Goal: Task Accomplishment & Management: Manage account settings

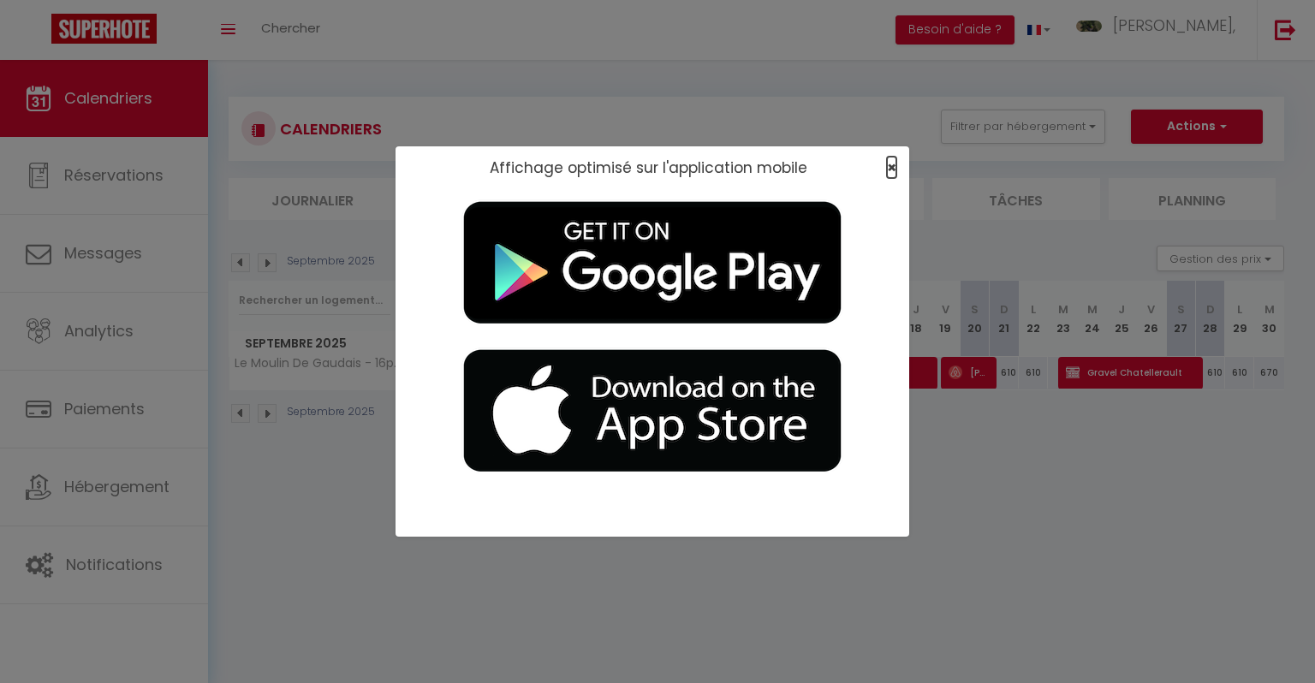
click at [887, 171] on span "×" at bounding box center [891, 167] width 9 height 21
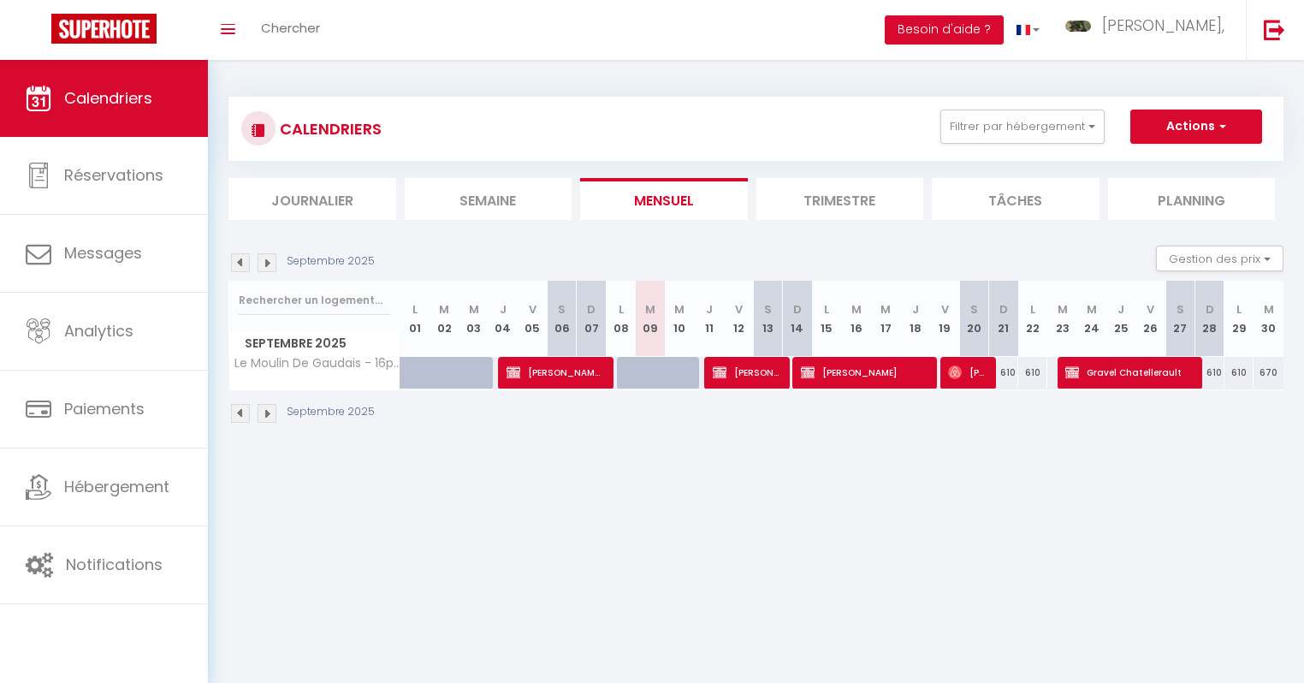
click at [267, 268] on img at bounding box center [267, 262] width 19 height 19
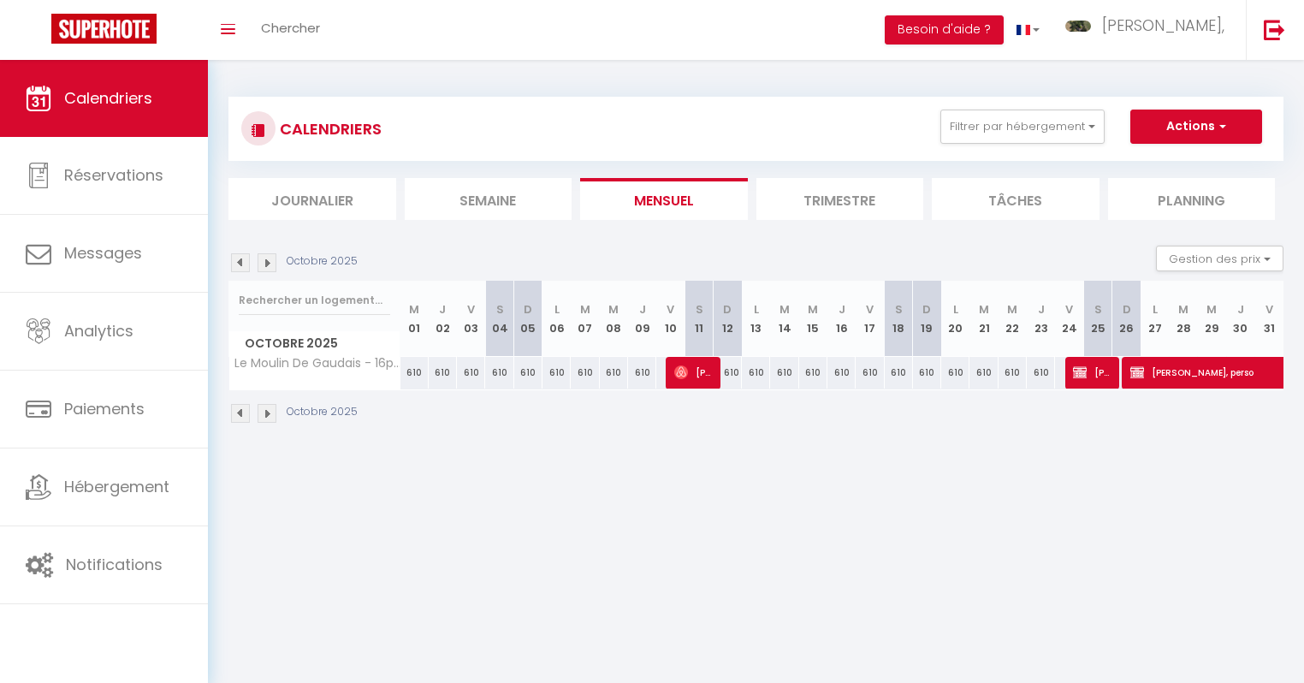
click at [267, 268] on img at bounding box center [267, 262] width 19 height 19
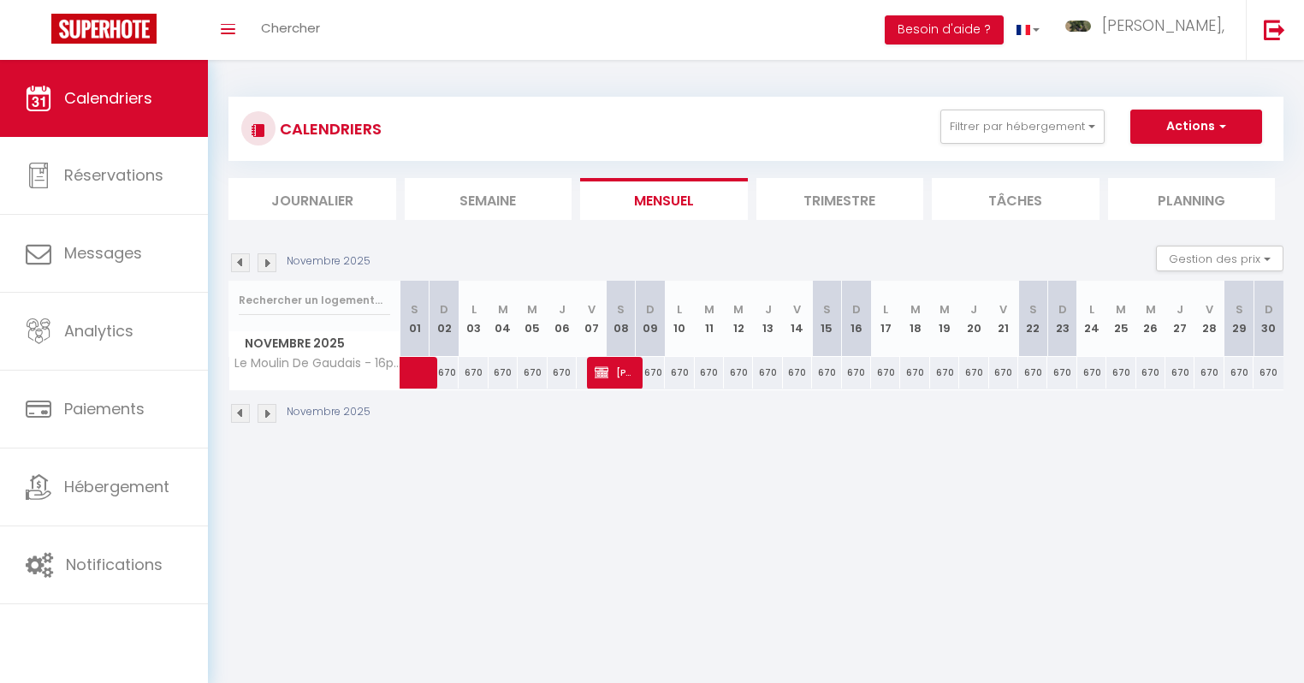
click at [267, 268] on img at bounding box center [267, 262] width 19 height 19
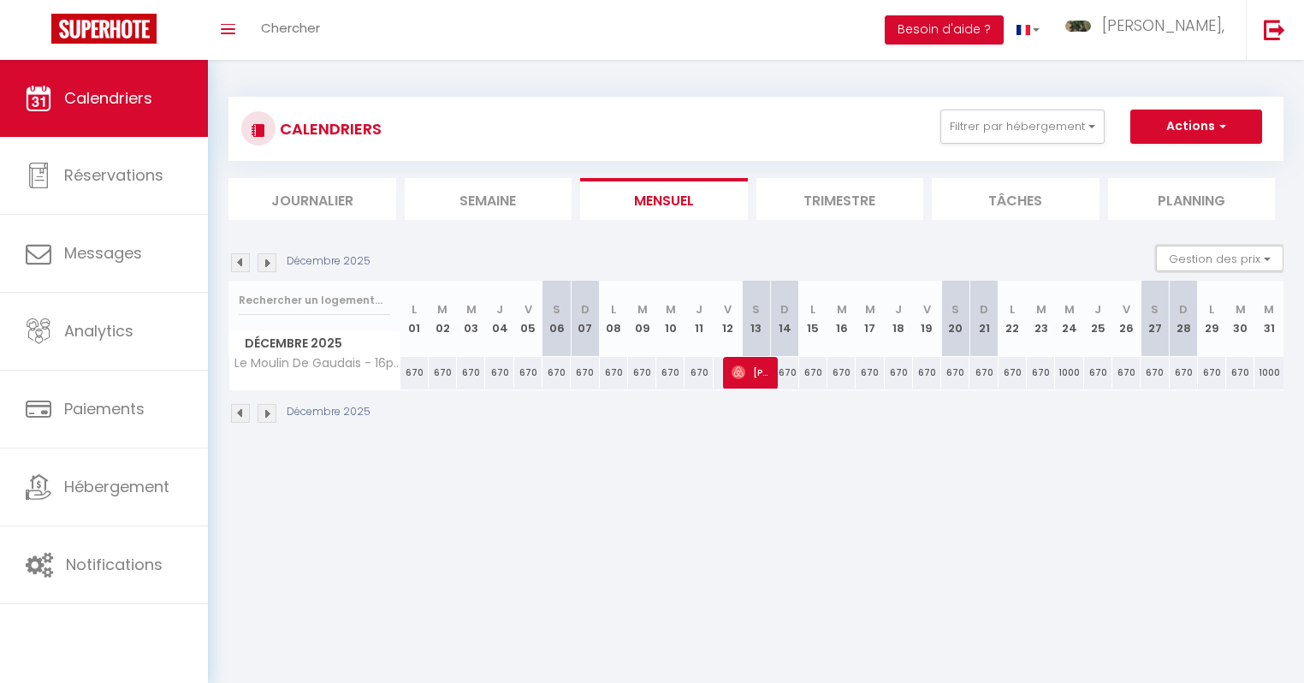
click at [975, 252] on button "Gestion des prix" at bounding box center [1220, 259] width 128 height 26
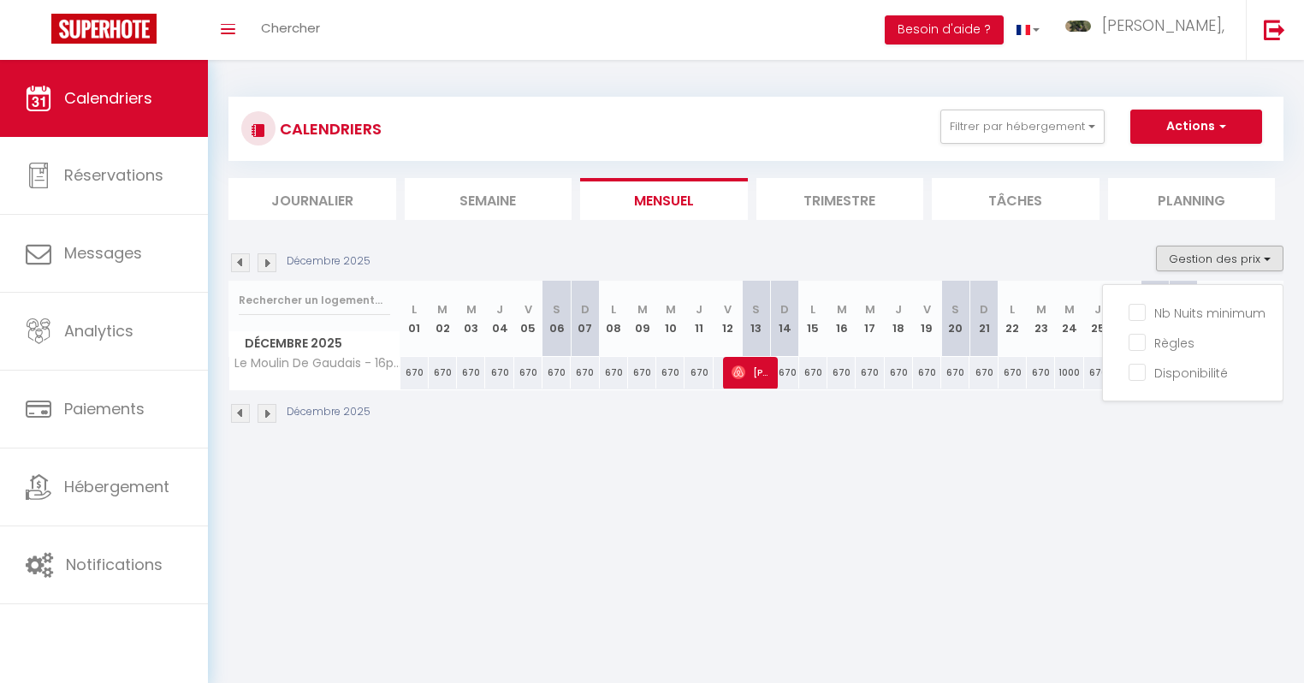
click at [975, 314] on input "Nb Nuits minimum" at bounding box center [1206, 311] width 154 height 17
checkbox input "true"
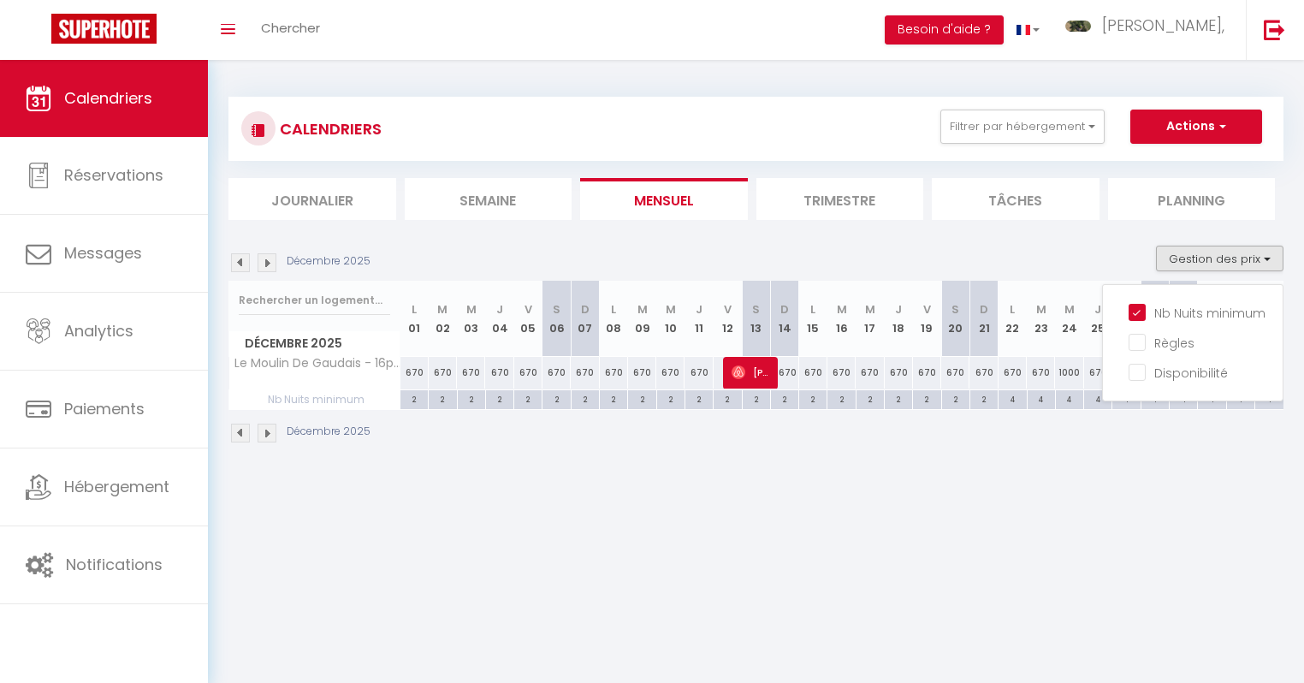
click at [975, 343] on input "Règles" at bounding box center [1206, 341] width 154 height 17
checkbox input "true"
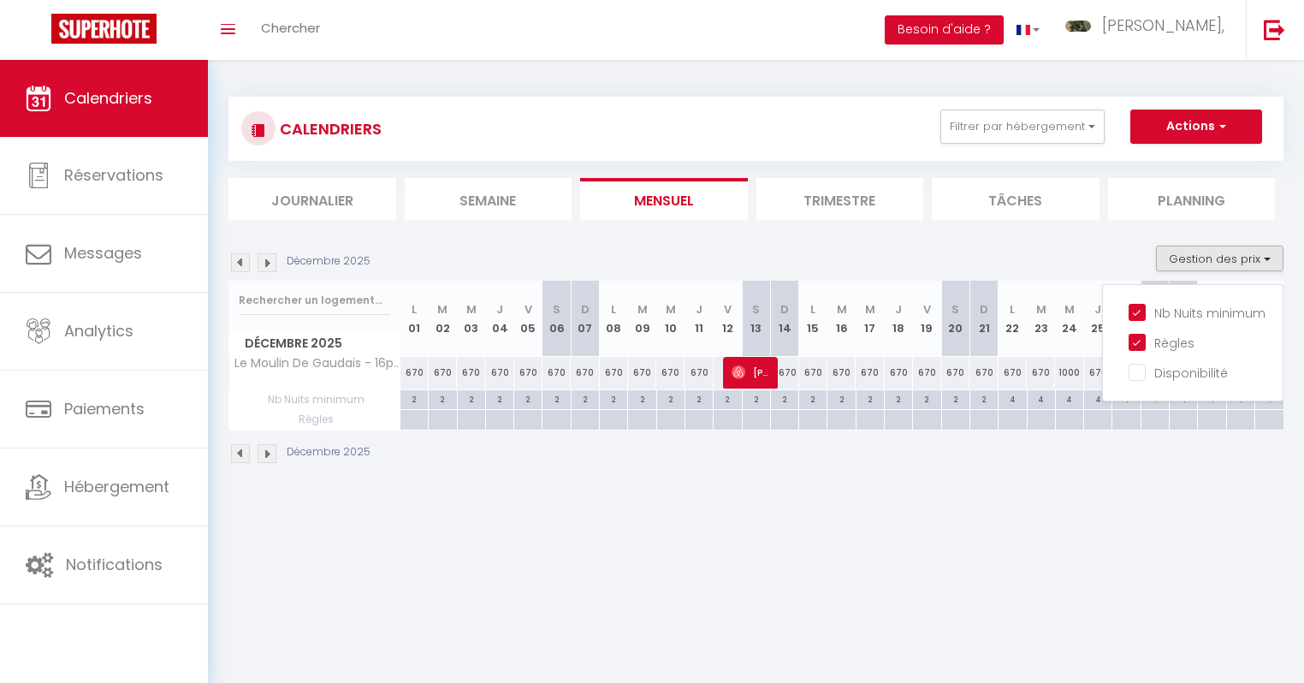
click at [975, 372] on input "Disponibilité" at bounding box center [1206, 371] width 154 height 17
checkbox input "true"
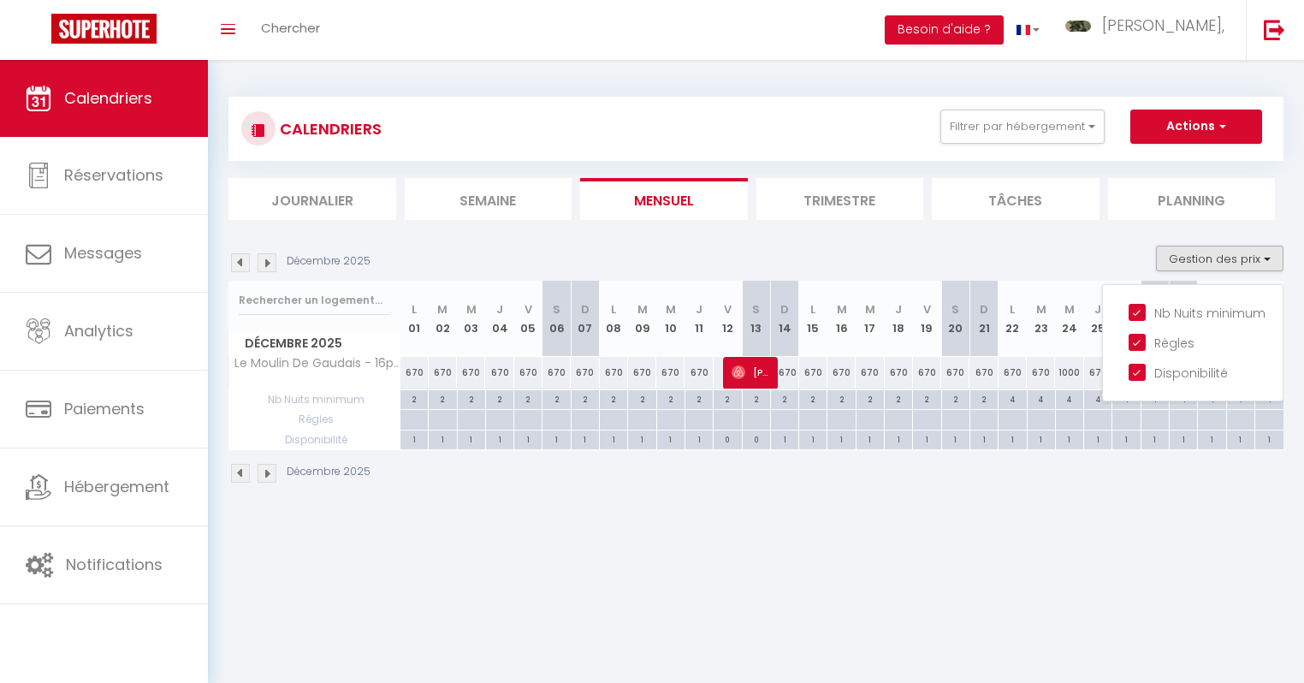
click at [975, 499] on div "CALENDRIERS Filtrer par hébergement Tous Le Moulin De Gaudais - 16p - 7ch - pis…" at bounding box center [756, 290] width 1096 height 461
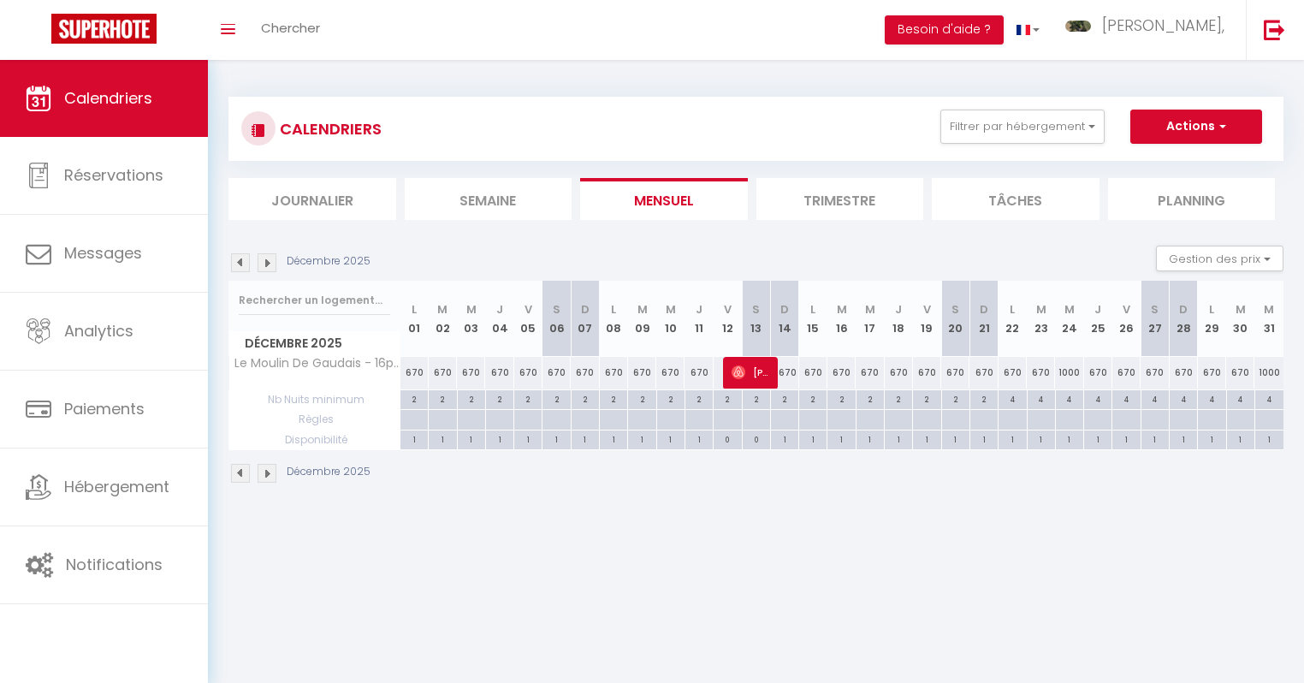
click at [975, 396] on div "4" at bounding box center [1012, 398] width 27 height 16
type input "4"
type input "Lun 22 Décembre 2025"
type input "[DATE] Décembre 2025"
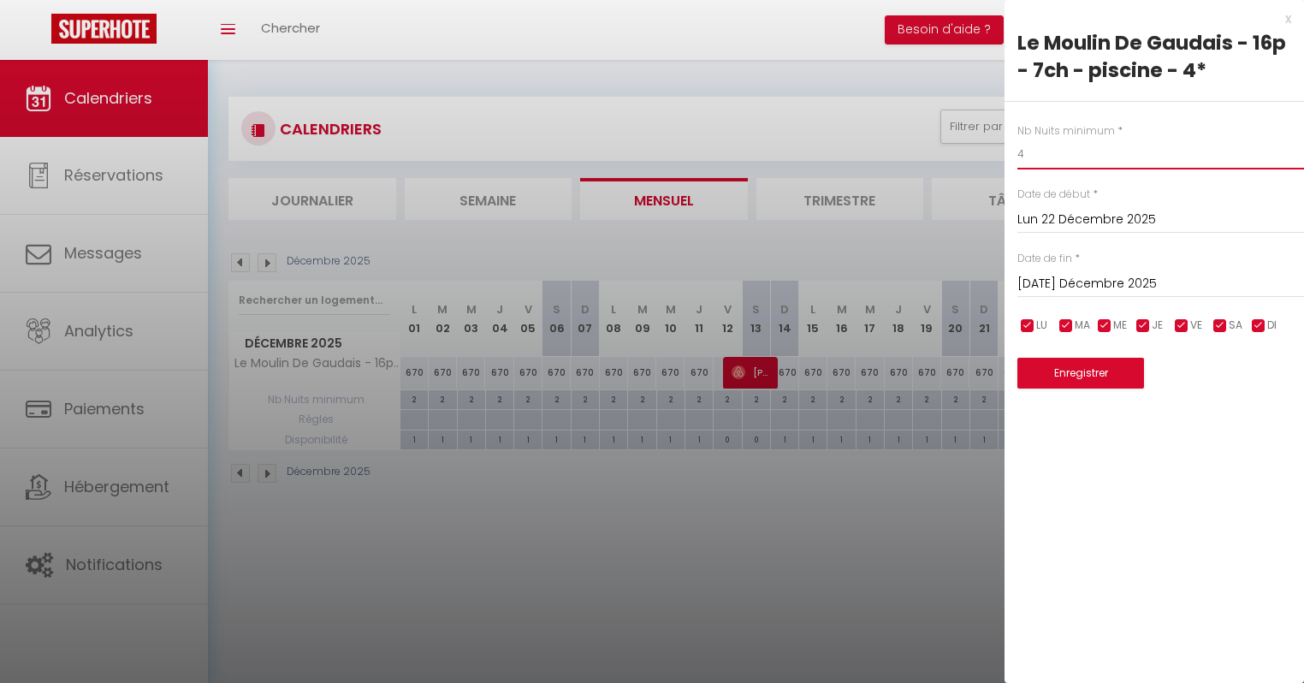
drag, startPoint x: 1027, startPoint y: 157, endPoint x: 1014, endPoint y: 157, distance: 12.8
click at [975, 157] on div "Nb Nuits minimum * 4 Date de début * Lun 22 Décembre 2025 < Déc 2025 > Dim Lun …" at bounding box center [1155, 246] width 300 height 288
type input "3"
click at [975, 276] on input "[DATE] Décembre 2025" at bounding box center [1161, 284] width 287 height 22
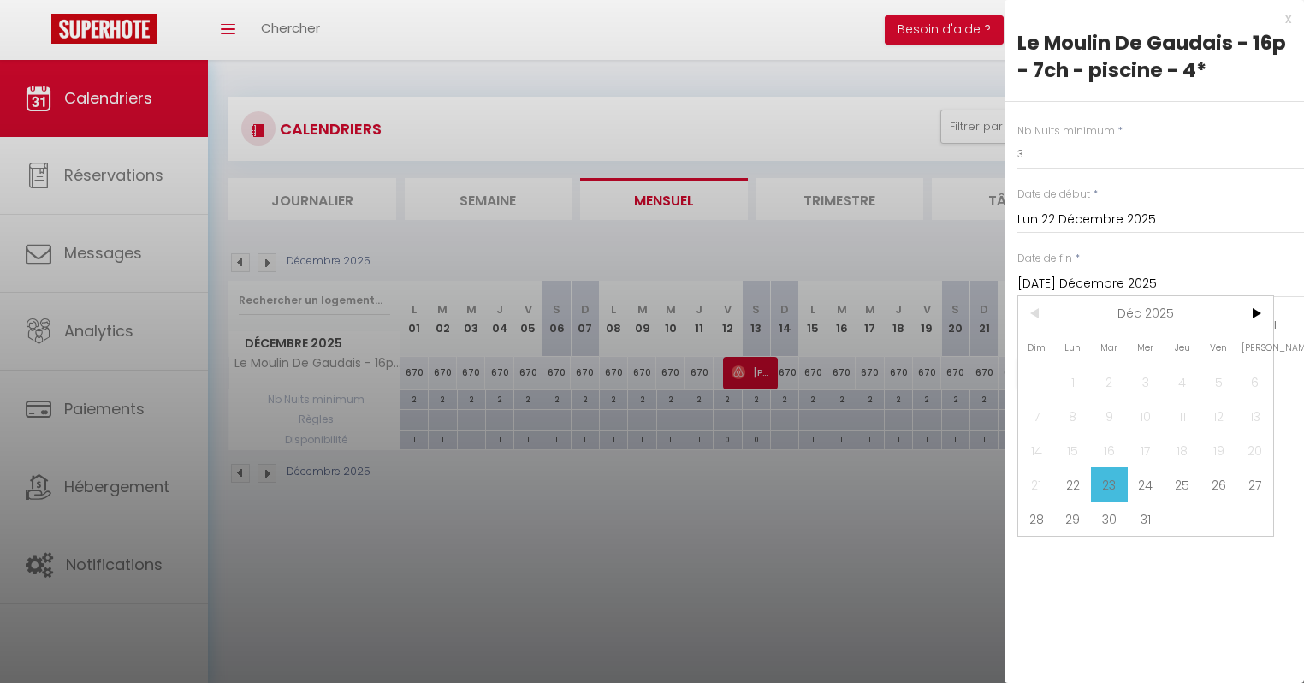
click at [975, 302] on span ">" at bounding box center [1255, 313] width 37 height 34
click at [975, 384] on span "3" at bounding box center [1255, 382] width 37 height 34
type input "[PERSON_NAME] 03 Janvier 2026"
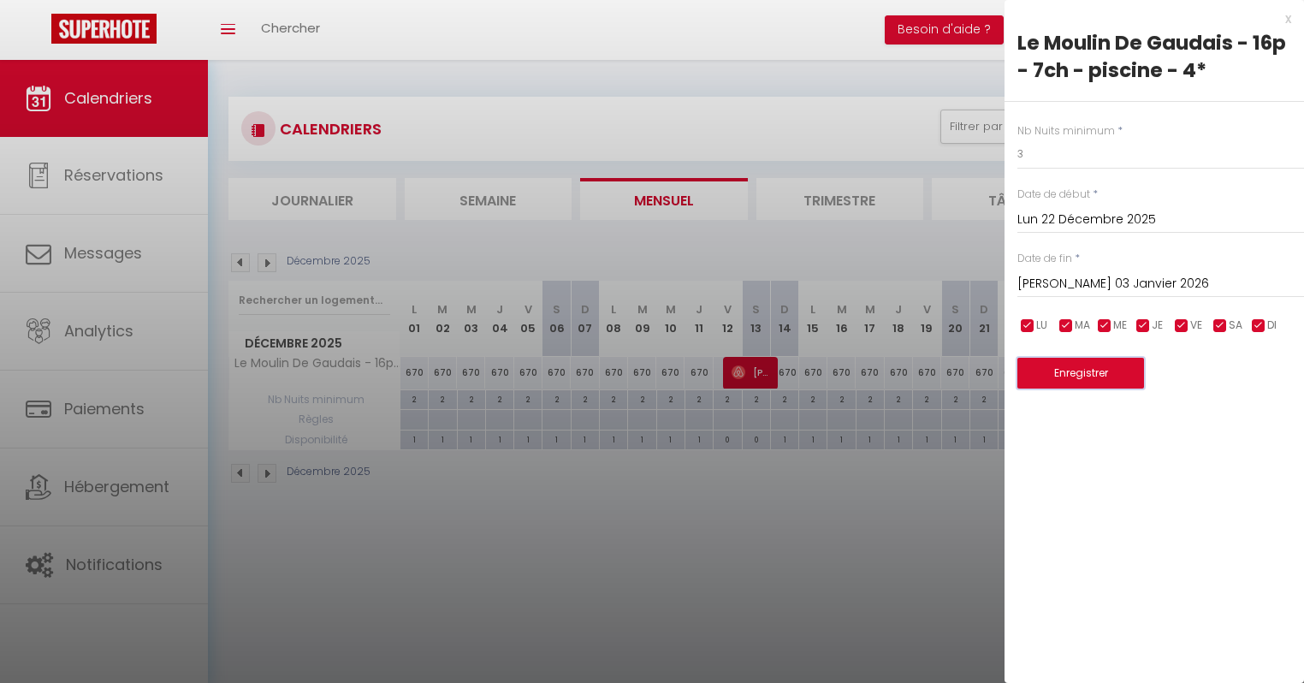
click at [975, 375] on button "Enregistrer" at bounding box center [1081, 373] width 127 height 31
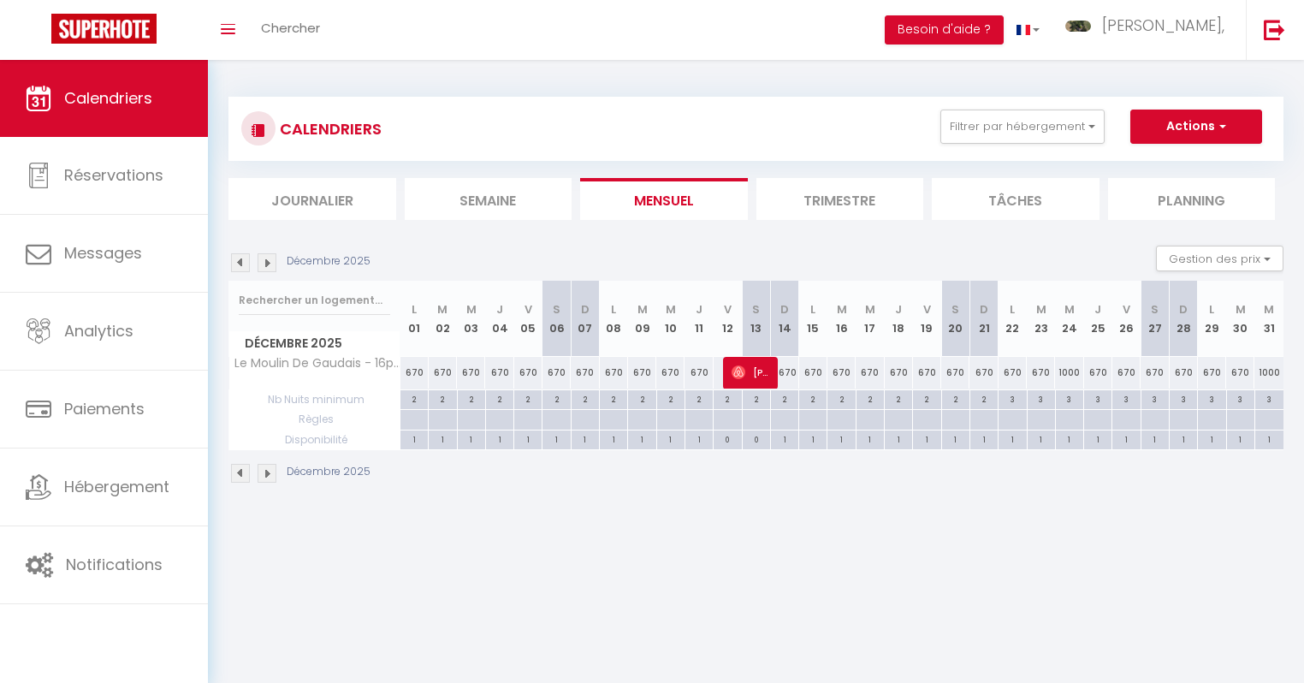
click at [275, 264] on img at bounding box center [267, 262] width 19 height 19
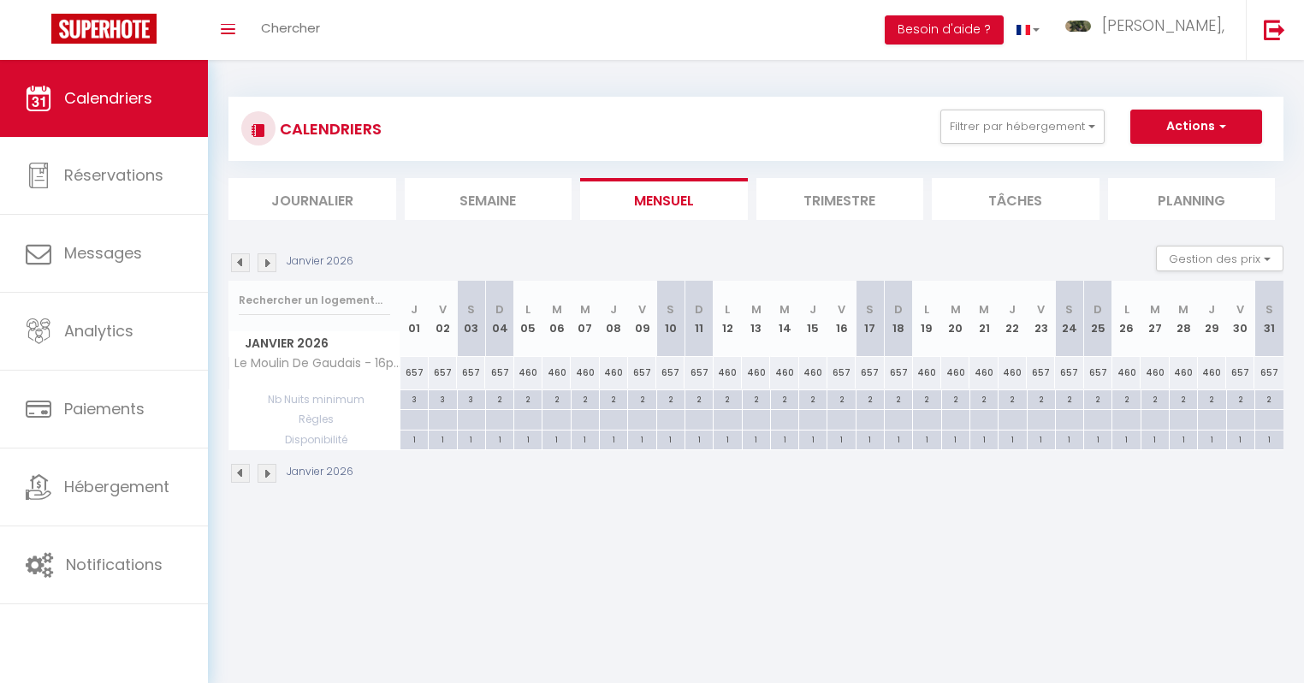
click at [241, 264] on img at bounding box center [240, 262] width 19 height 19
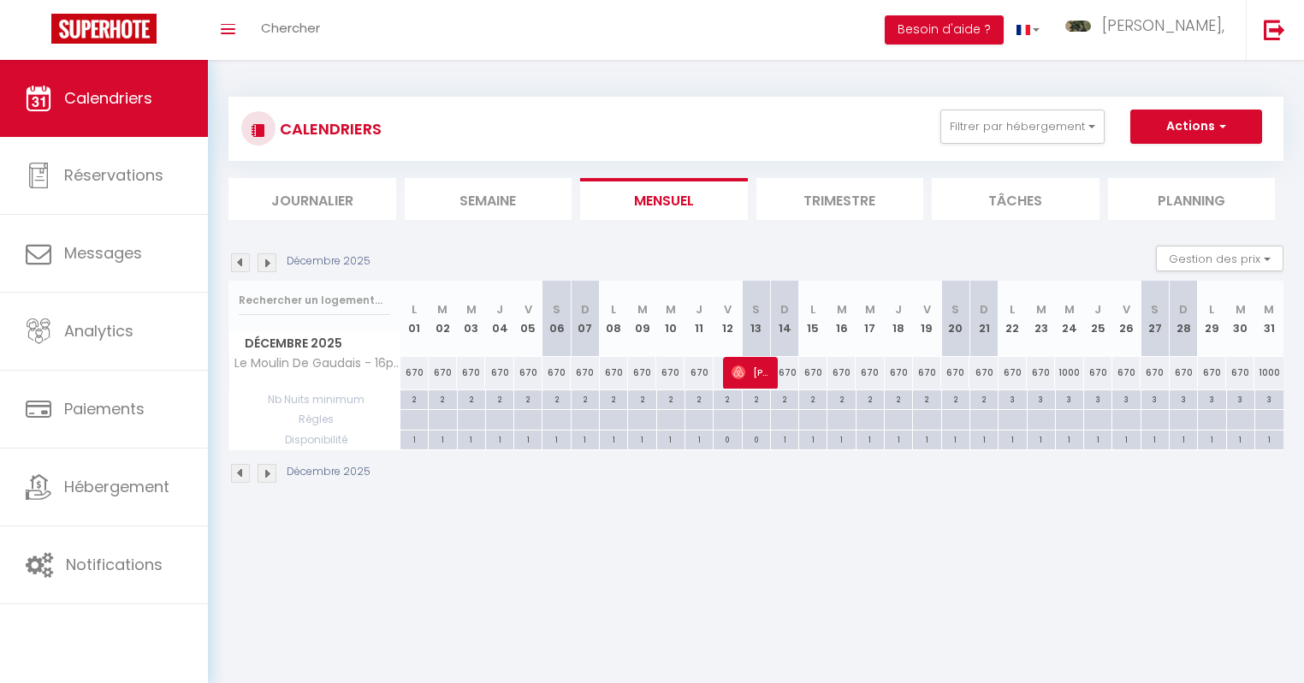
click at [264, 260] on img at bounding box center [267, 262] width 19 height 19
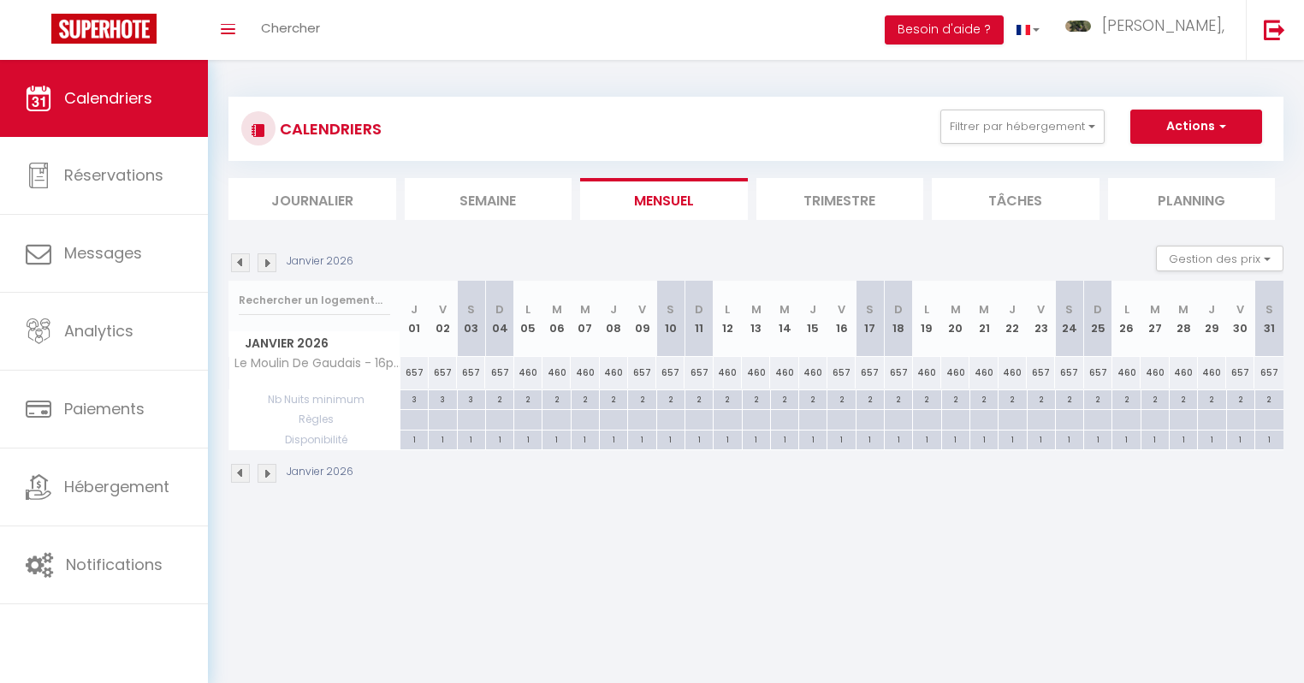
click at [240, 262] on img at bounding box center [240, 262] width 19 height 19
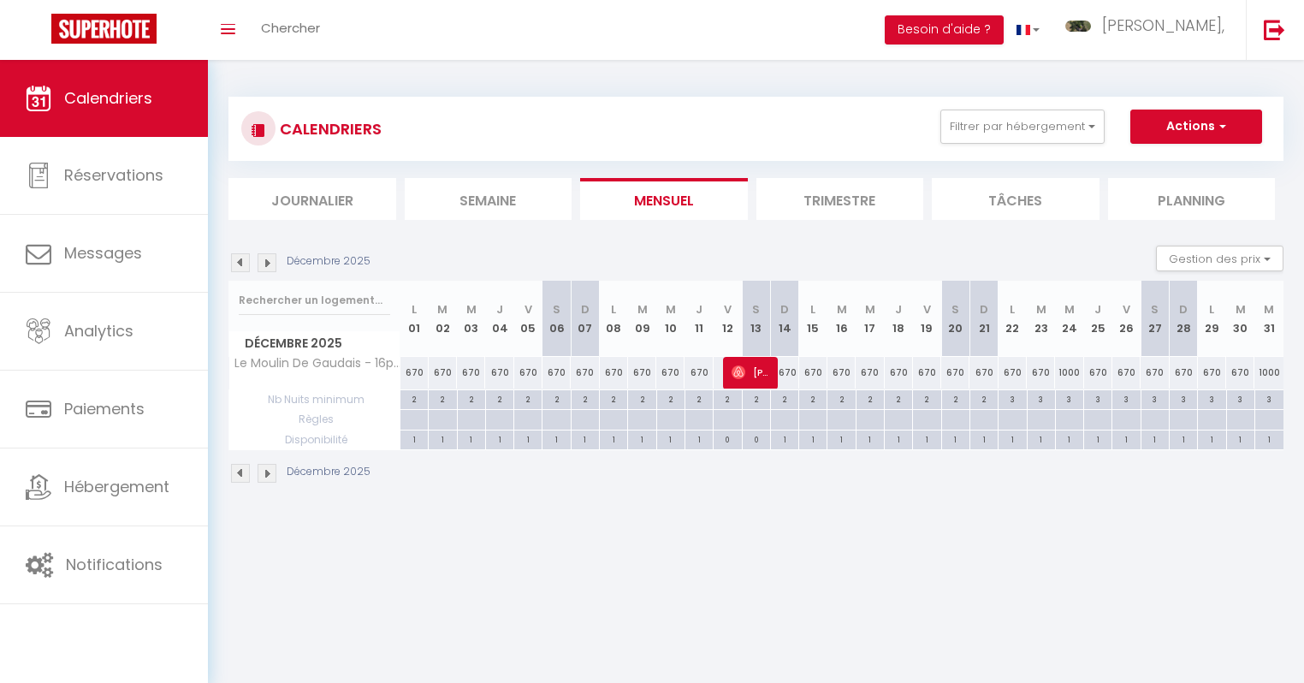
click at [967, 496] on div "Décembre 2025" at bounding box center [756, 475] width 1055 height 50
click at [266, 263] on img at bounding box center [267, 262] width 19 height 19
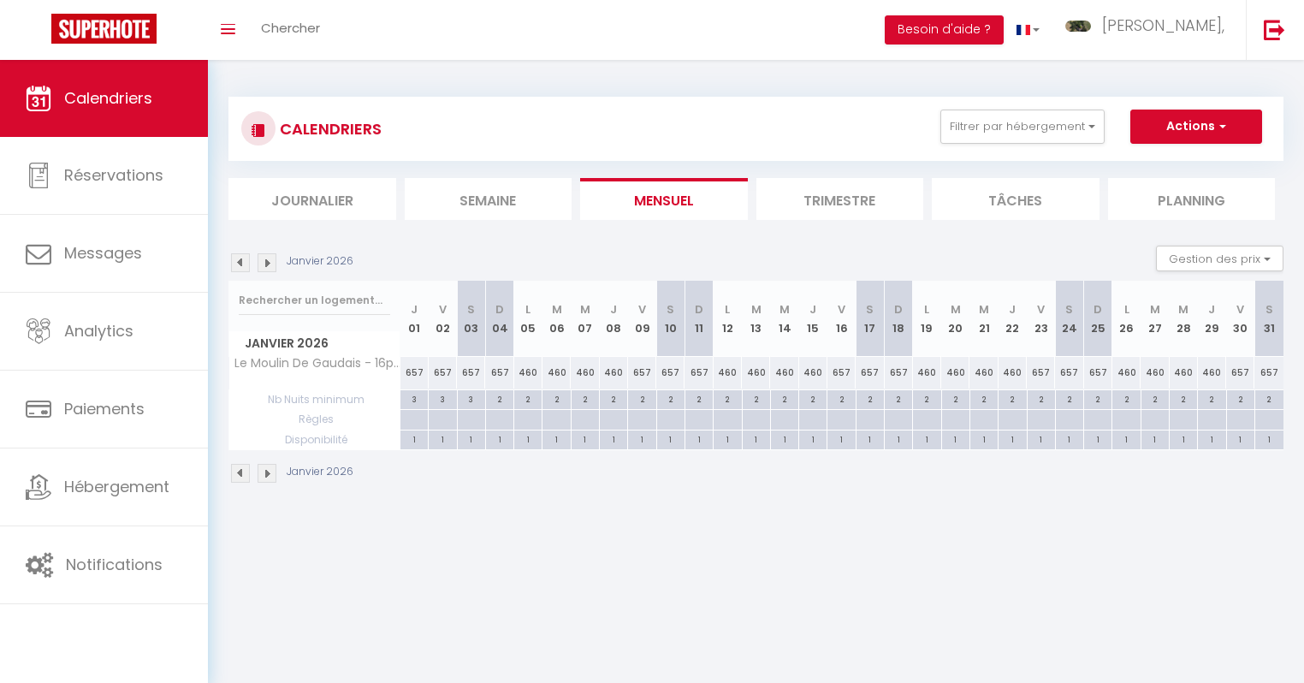
click at [266, 263] on img at bounding box center [267, 262] width 19 height 19
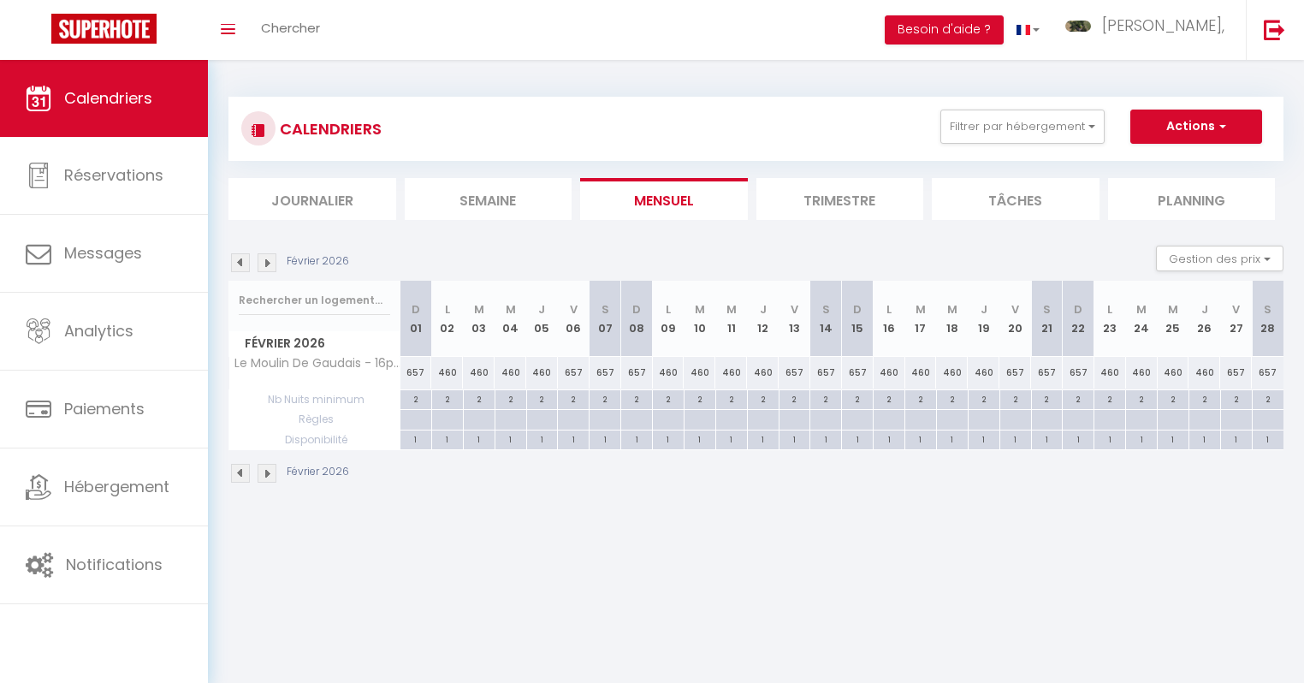
click at [266, 263] on img at bounding box center [267, 262] width 19 height 19
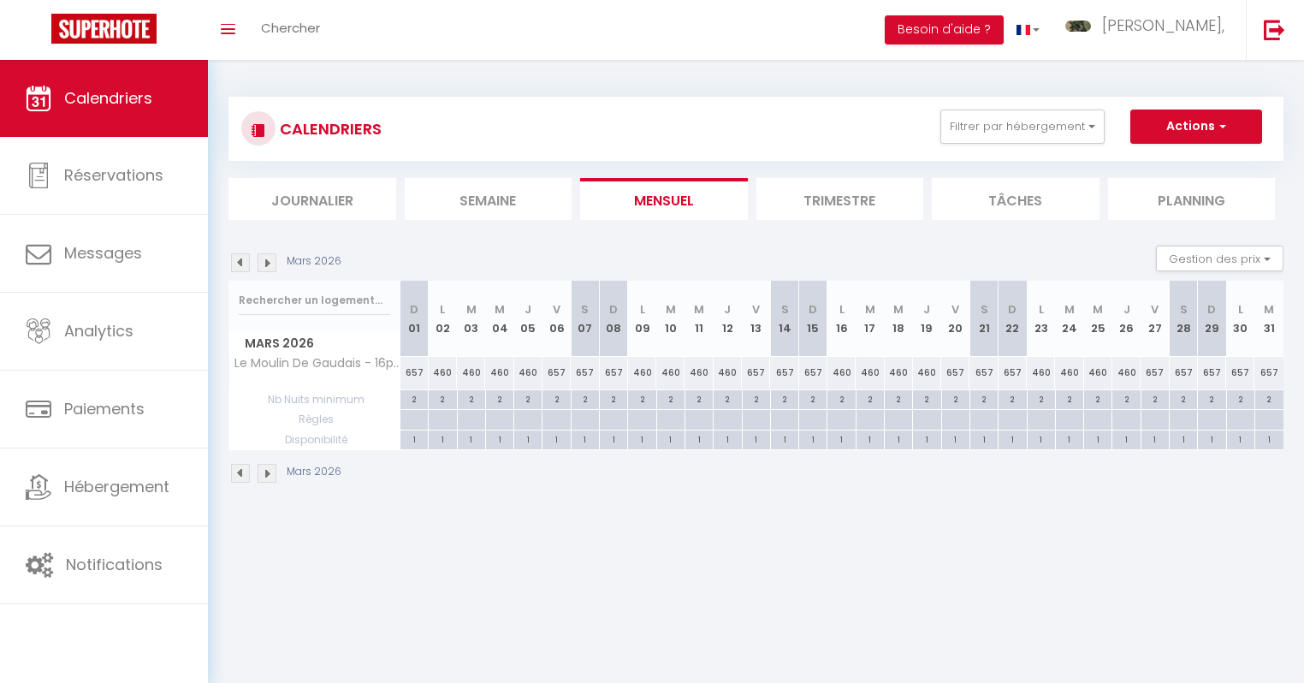
click at [266, 263] on img at bounding box center [267, 262] width 19 height 19
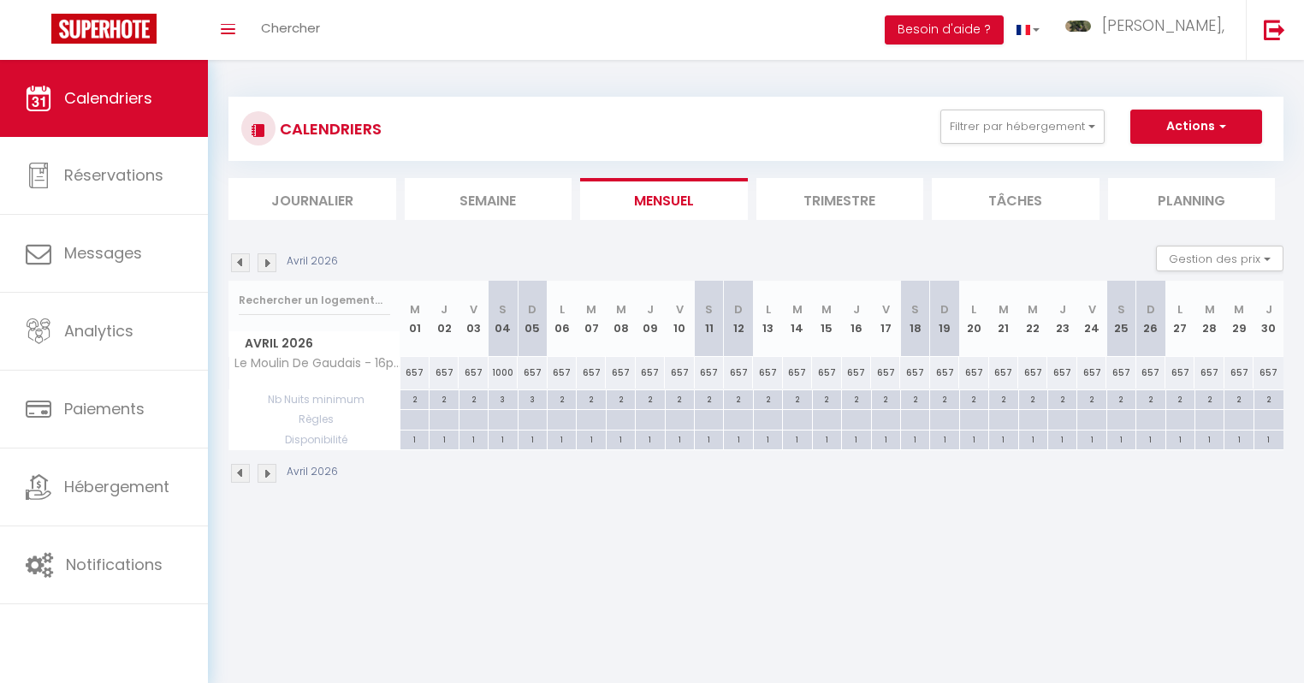
click at [243, 263] on img at bounding box center [240, 262] width 19 height 19
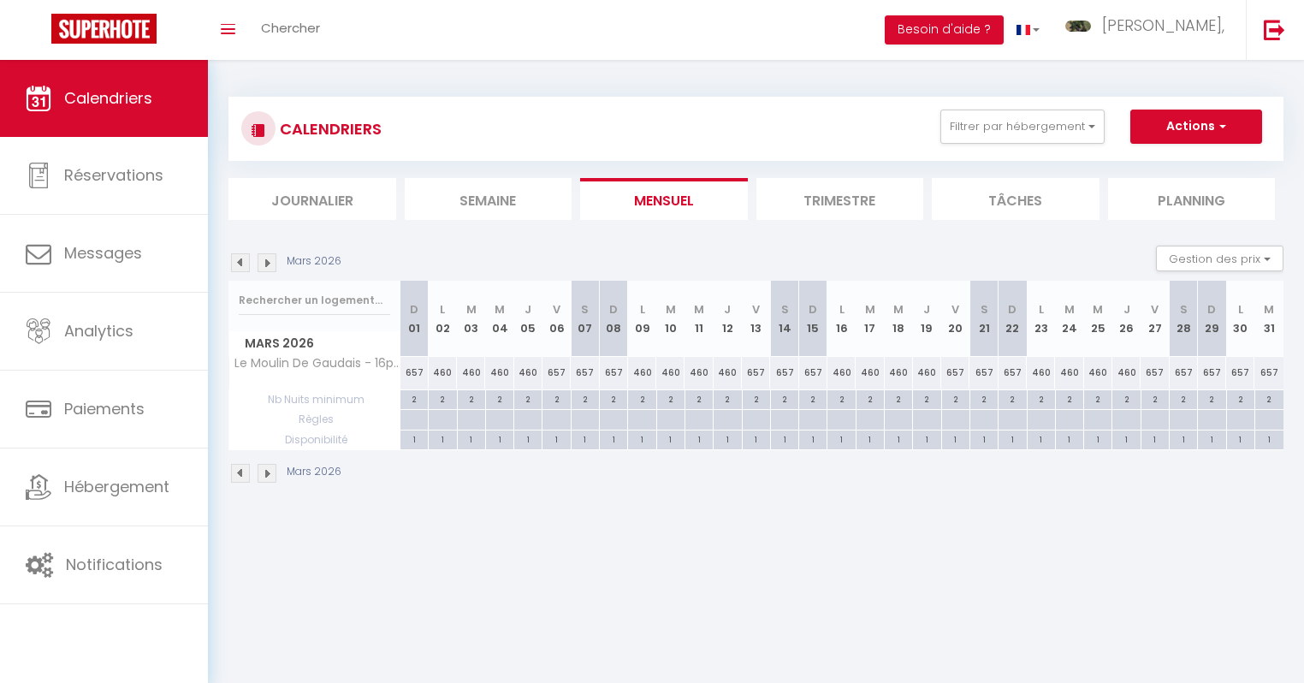
click at [243, 263] on img at bounding box center [240, 262] width 19 height 19
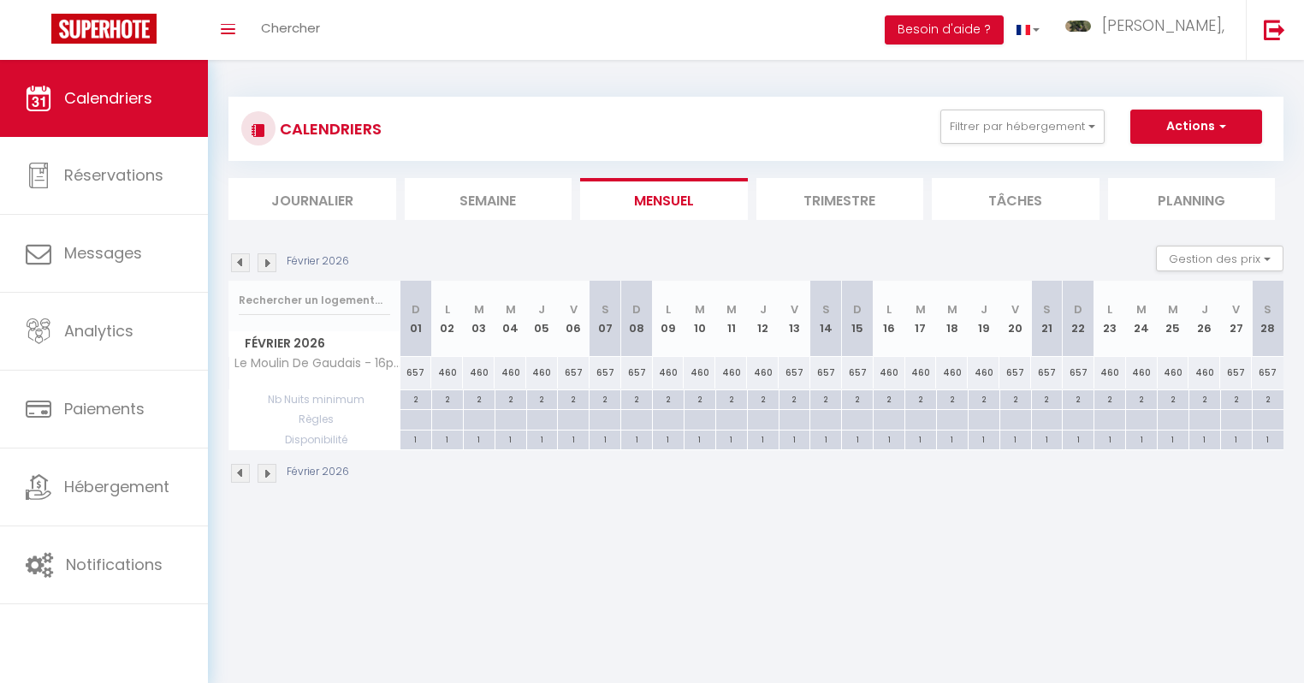
click at [243, 263] on img at bounding box center [240, 262] width 19 height 19
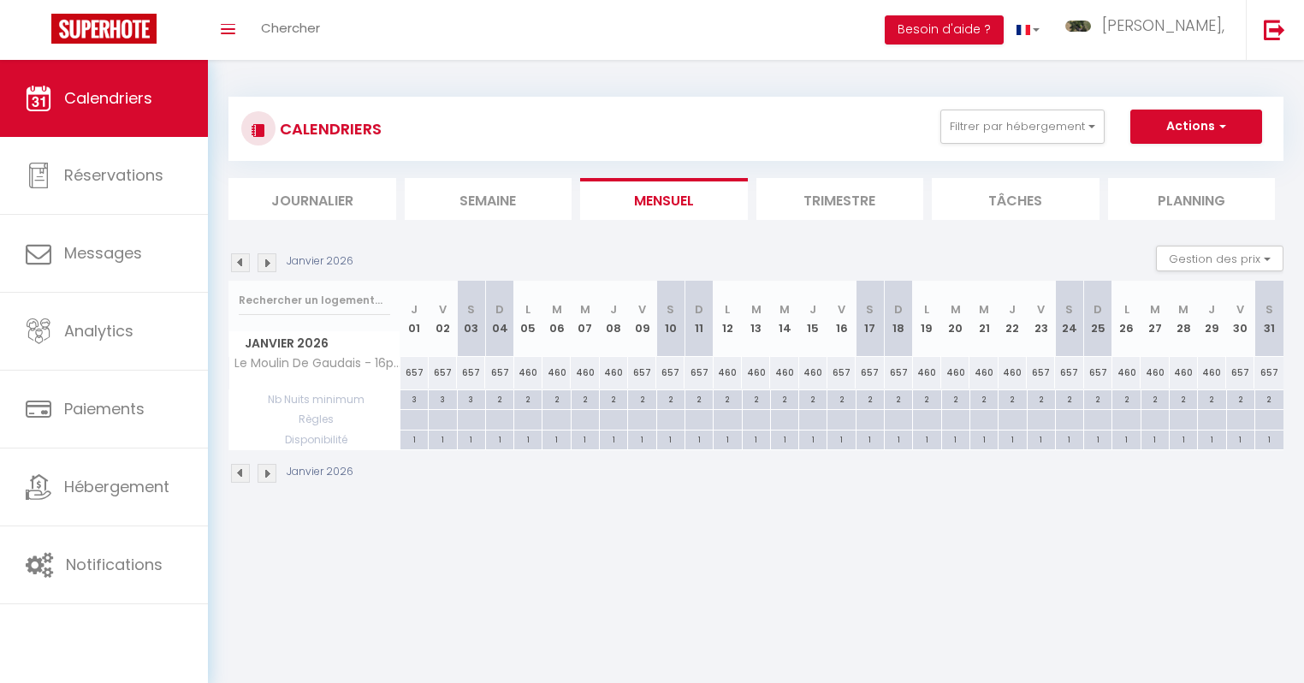
click at [243, 263] on img at bounding box center [240, 262] width 19 height 19
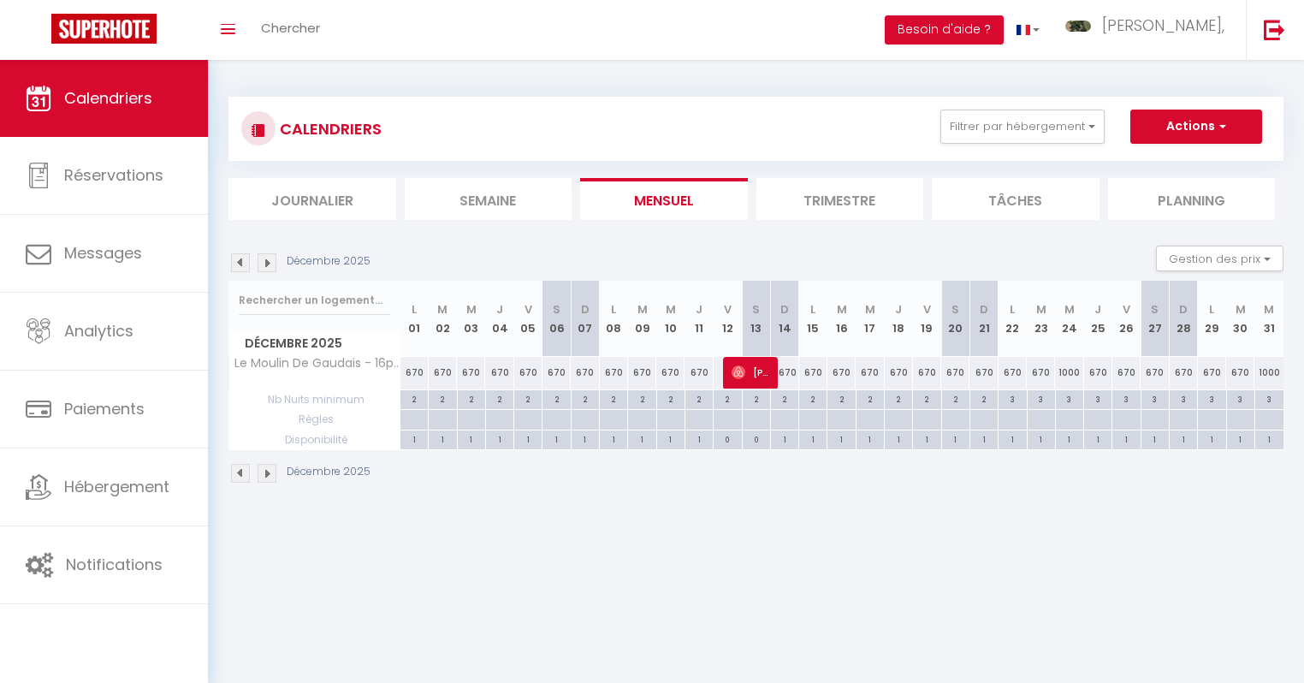
click at [243, 263] on img at bounding box center [240, 262] width 19 height 19
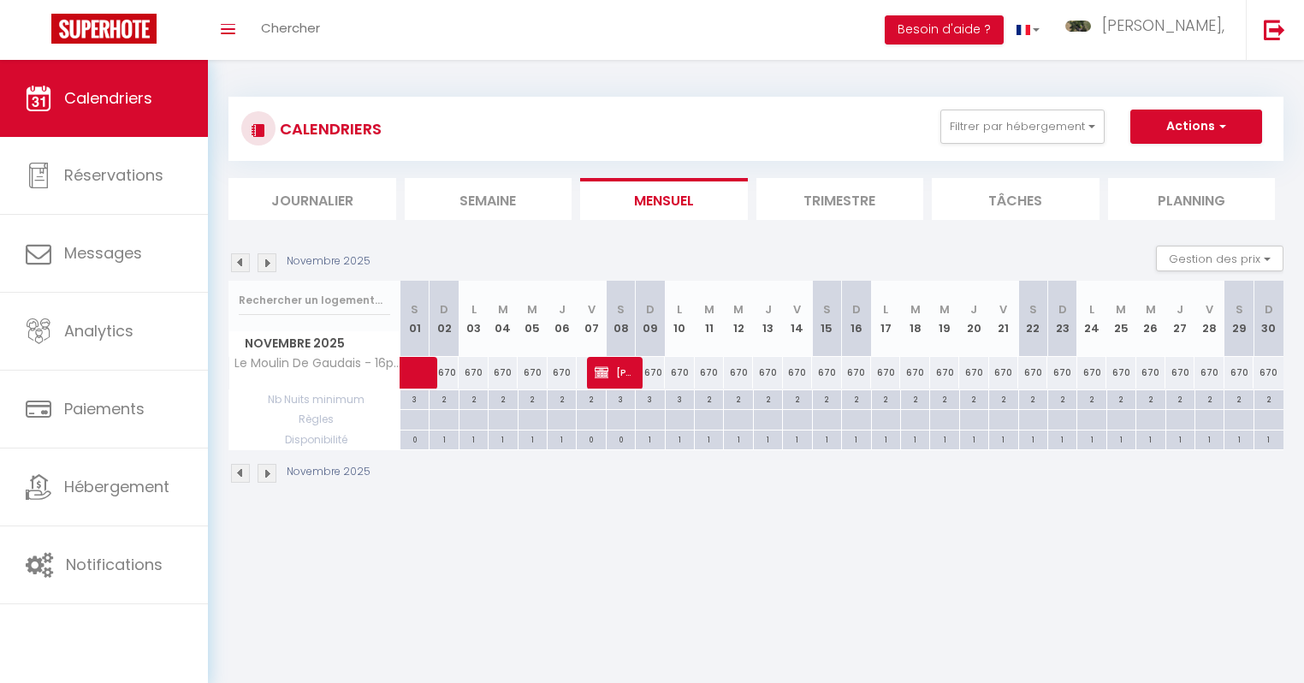
click at [243, 263] on img at bounding box center [240, 262] width 19 height 19
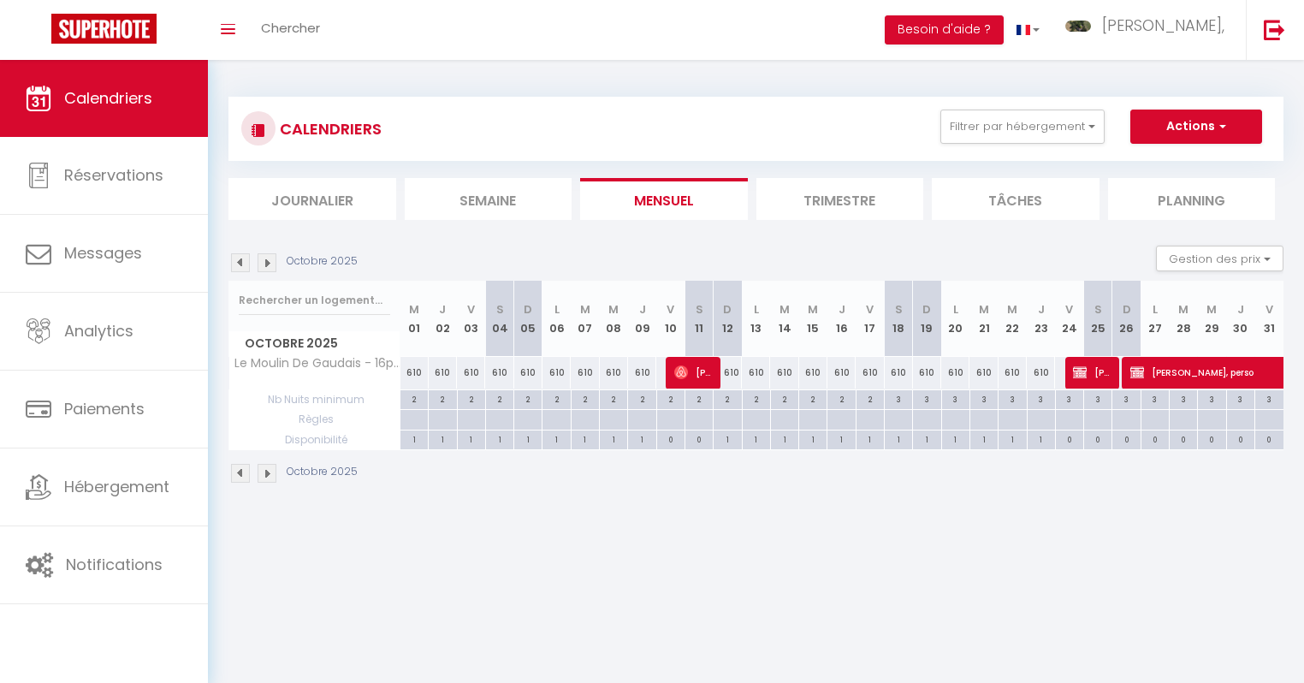
click at [243, 263] on img at bounding box center [240, 262] width 19 height 19
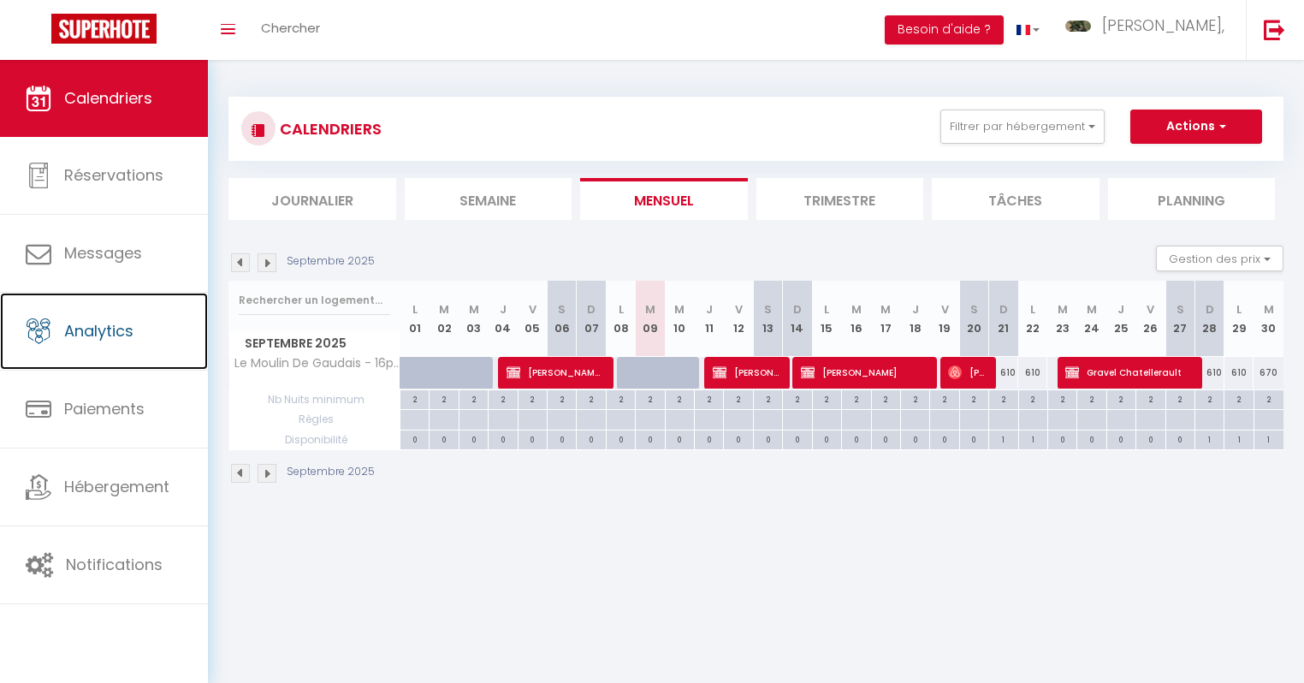
click at [108, 332] on span "Analytics" at bounding box center [98, 330] width 69 height 21
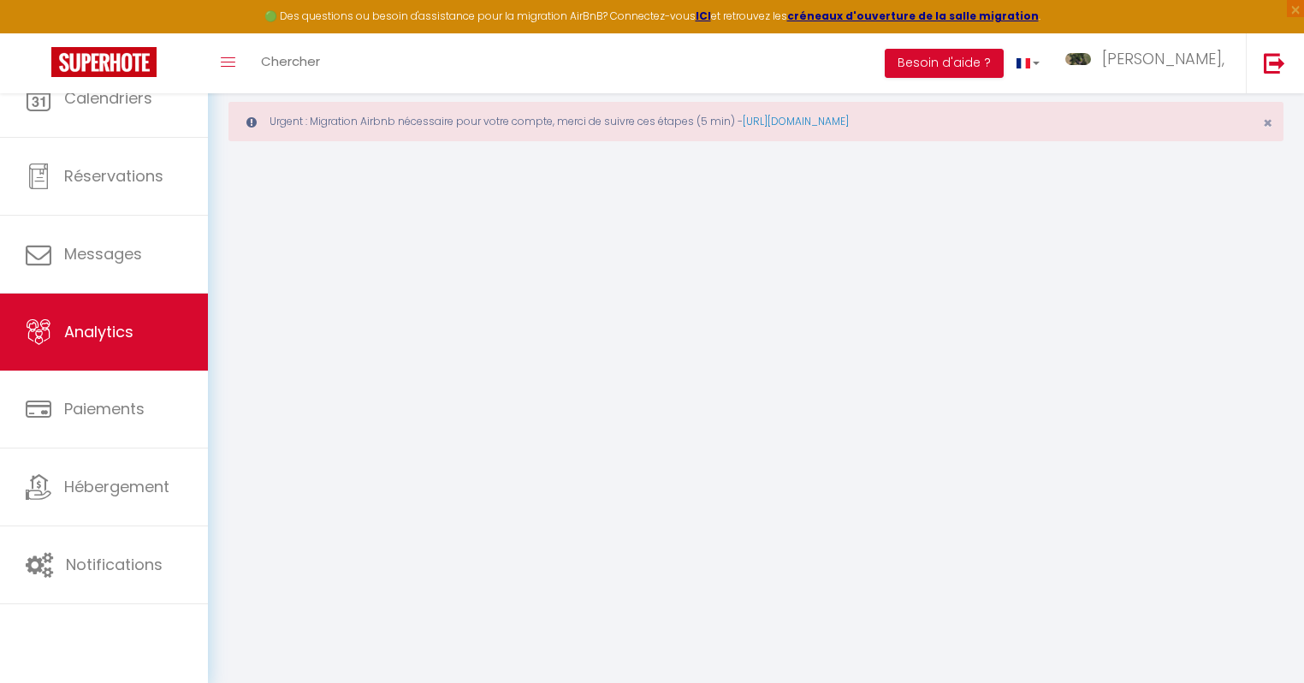
select select "2025"
select select "9"
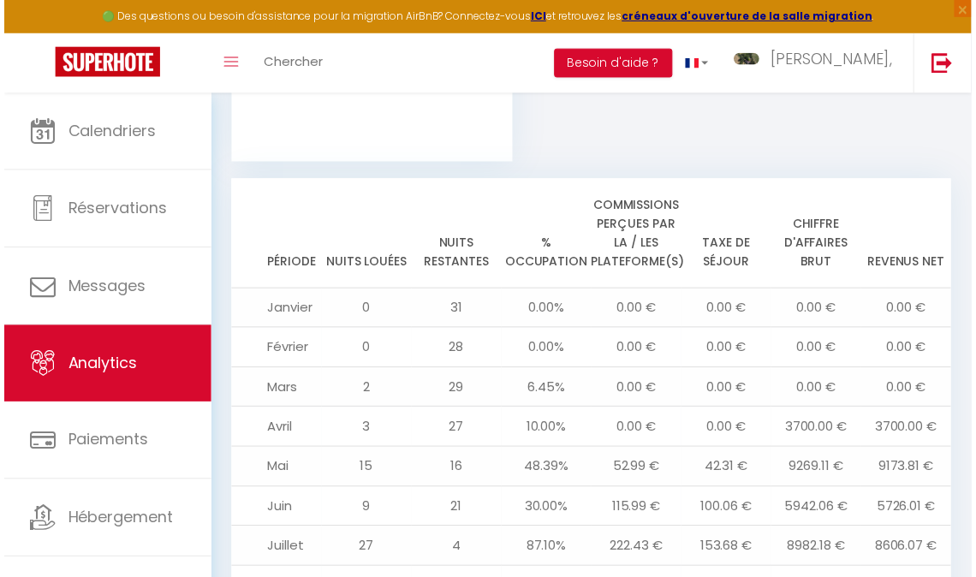
scroll to position [1940, 0]
